Goal: Find specific page/section: Find specific page/section

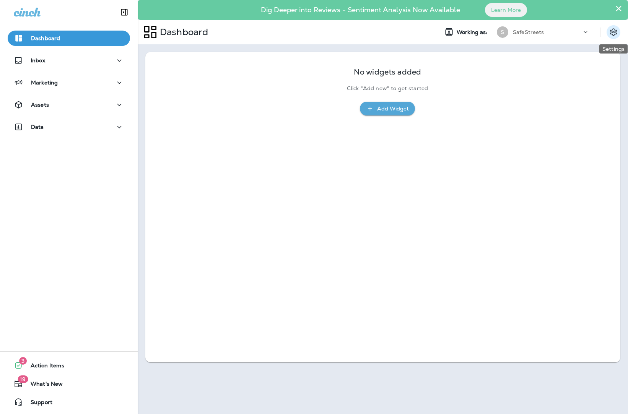
click at [610, 29] on icon "Settings" at bounding box center [613, 32] width 9 height 9
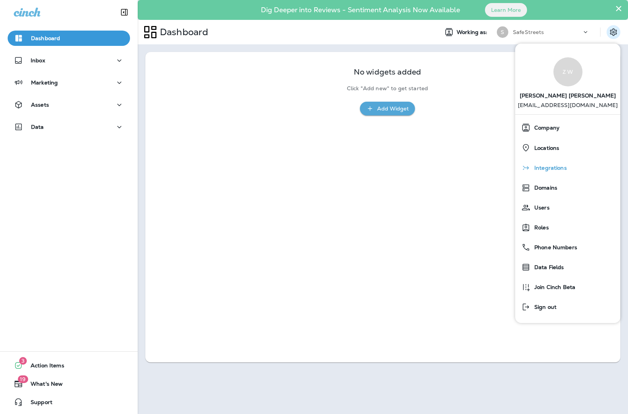
click at [551, 164] on div "Integrations" at bounding box center [567, 167] width 99 height 15
